Goal: Task Accomplishment & Management: Complete application form

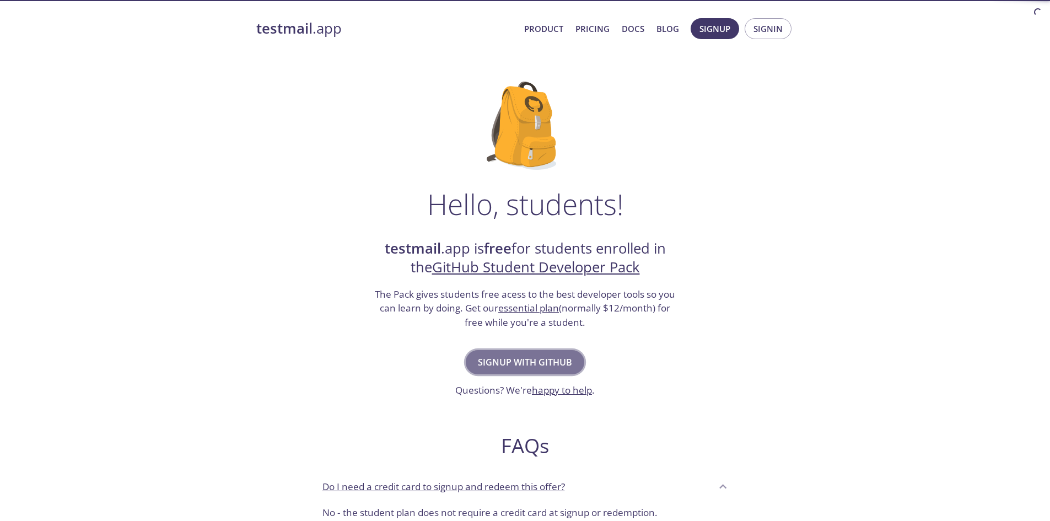
click at [549, 363] on span "Signup with GitHub" at bounding box center [525, 361] width 94 height 15
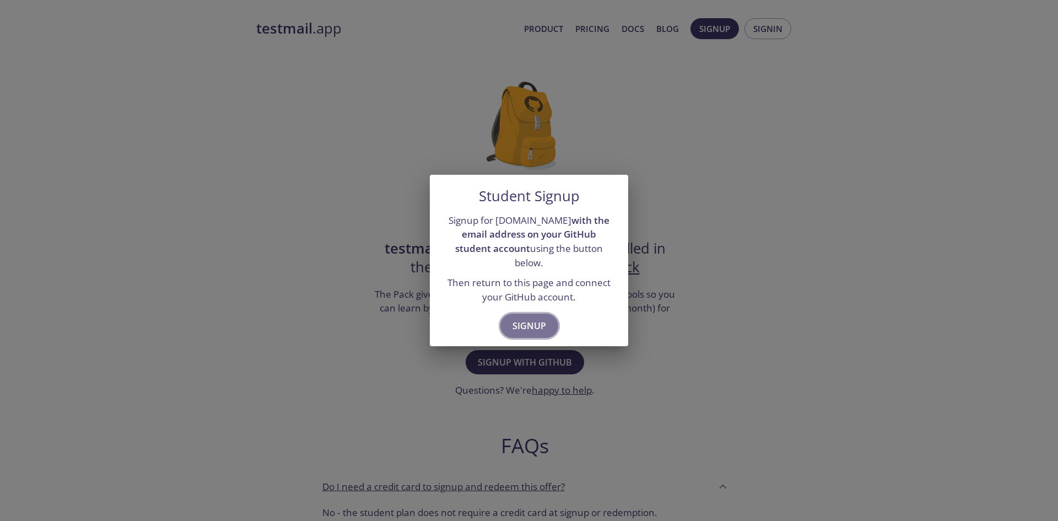
click at [540, 326] on span "Signup" at bounding box center [530, 325] width 34 height 15
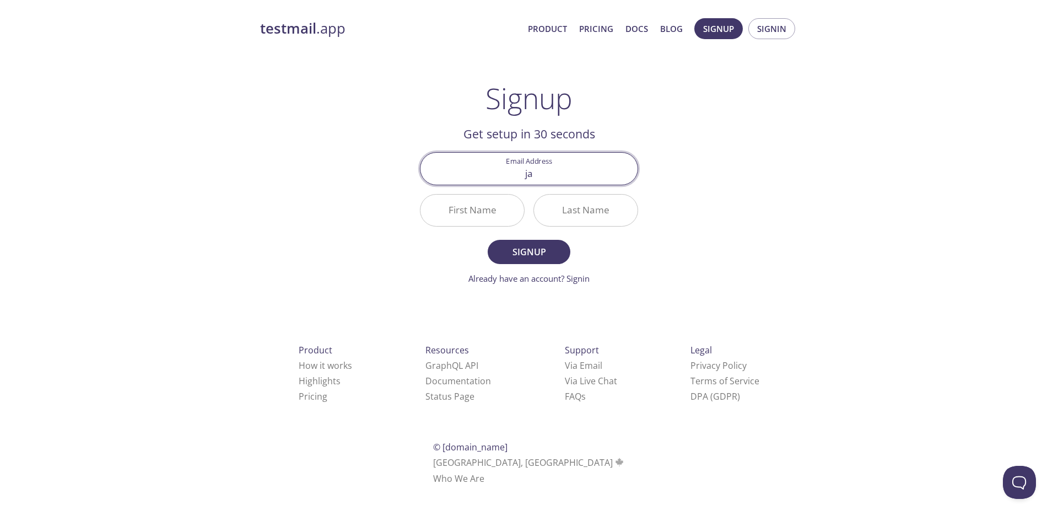
type input "jako.kordel@gmail.com"
drag, startPoint x: 613, startPoint y: 168, endPoint x: 435, endPoint y: 179, distance: 178.3
click at [435, 179] on input "jako.kordel@gmail.com" at bounding box center [529, 168] width 217 height 31
type input "[EMAIL_ADDRESS][DOMAIN_NAME]"
click at [478, 208] on input "First Name" at bounding box center [473, 210] width 104 height 31
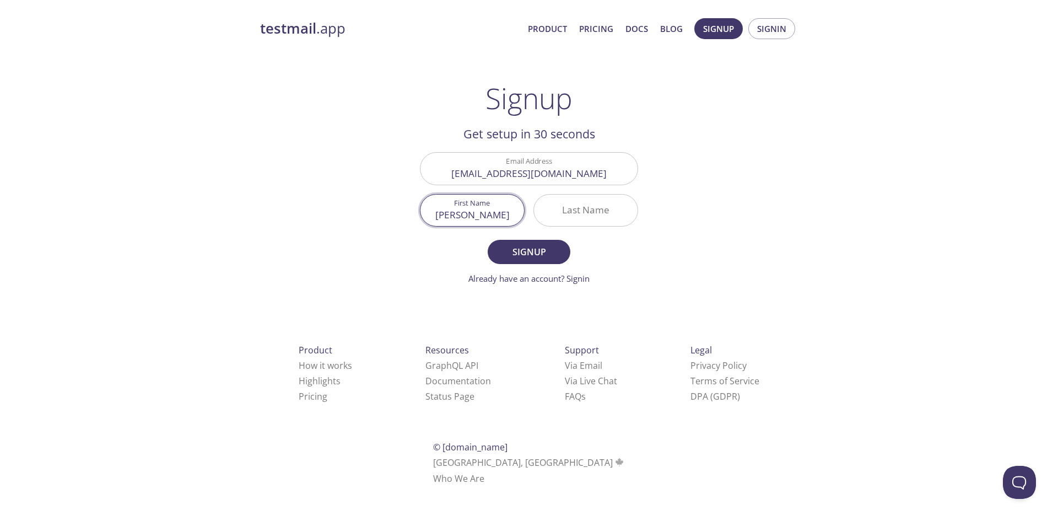
type input "[PERSON_NAME]"
click at [565, 213] on input "Last Name" at bounding box center [586, 210] width 104 height 31
type input "Kordel"
click at [549, 252] on span "Signup" at bounding box center [529, 251] width 58 height 15
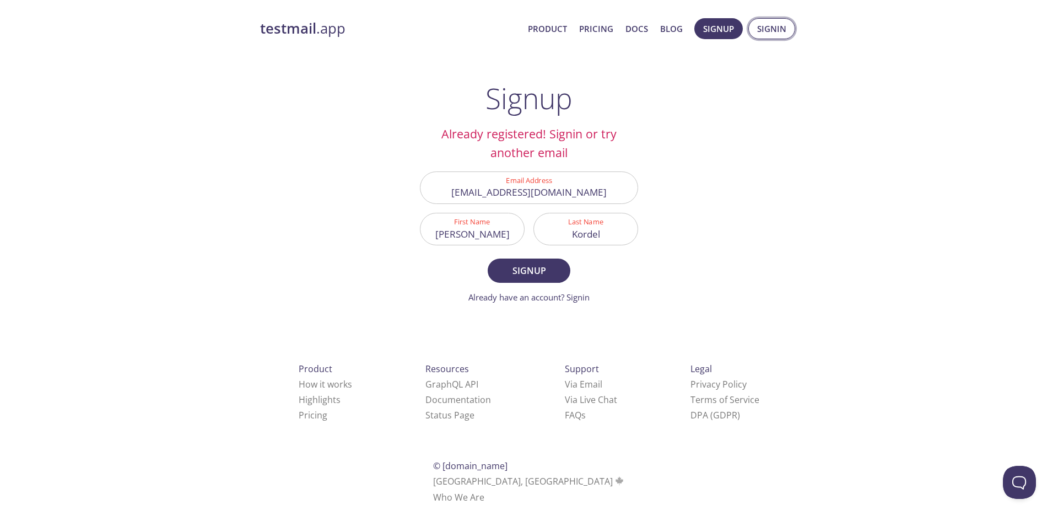
click at [764, 32] on span "Signin" at bounding box center [771, 28] width 29 height 14
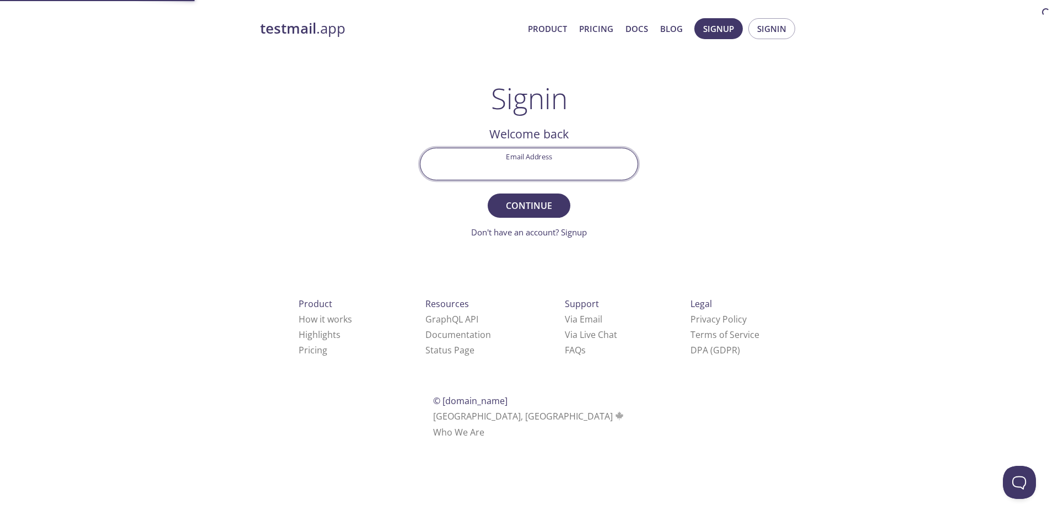
click at [537, 155] on input "Email Address" at bounding box center [529, 163] width 217 height 31
type input "[EMAIL_ADDRESS][DOMAIN_NAME]"
click at [520, 198] on span "Continue" at bounding box center [529, 205] width 58 height 15
click at [520, 169] on input "Signin Security Code" at bounding box center [529, 163] width 217 height 31
paste input "BT178H9"
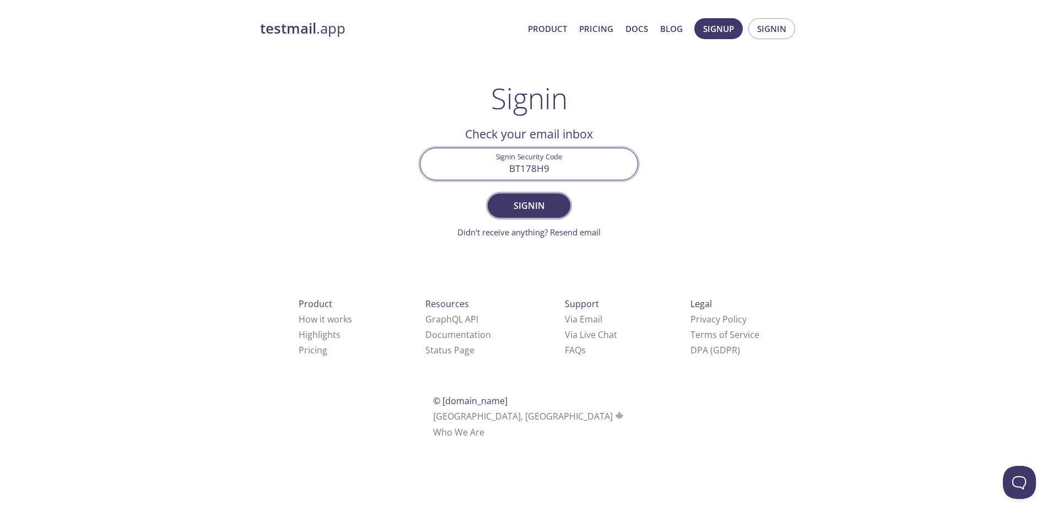
type input "BT178H9"
click at [537, 209] on span "Signin" at bounding box center [529, 205] width 58 height 15
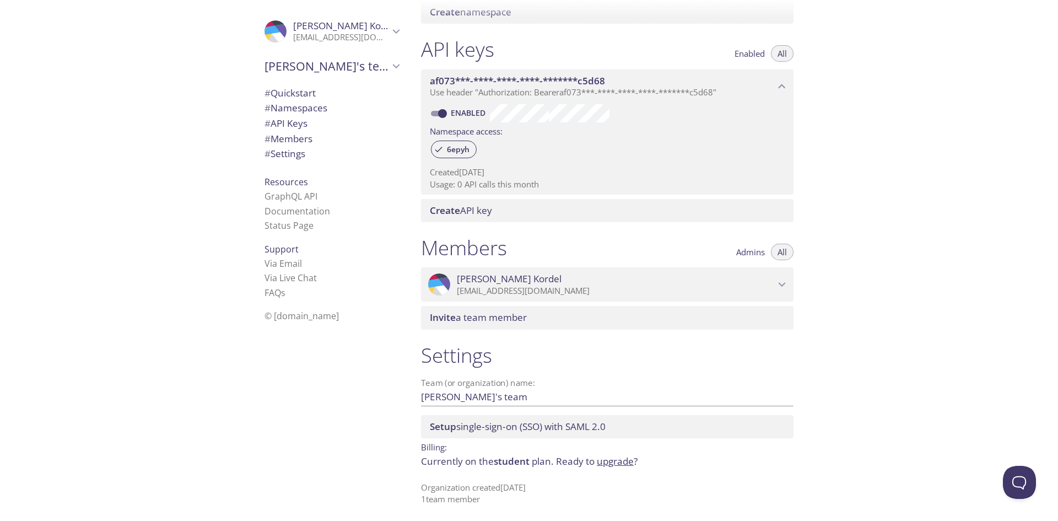
scroll to position [263, 0]
